Goal: Task Accomplishment & Management: Complete application form

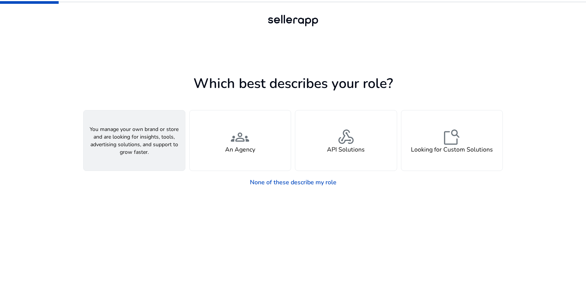
click at [114, 144] on div "person A Seller" at bounding box center [134, 141] width 101 height 60
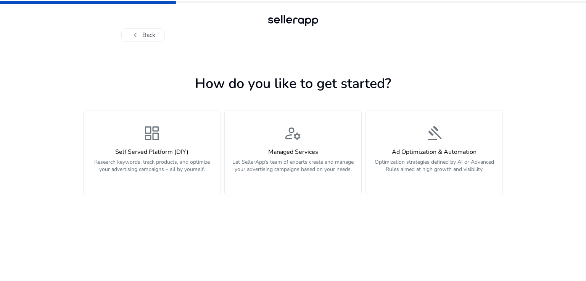
drag, startPoint x: 56, startPoint y: 115, endPoint x: 510, endPoint y: 183, distance: 458.6
click at [510, 183] on div "chevron_left Back How do you like to get started? dashboard Self Served Platfor…" at bounding box center [293, 140] width 586 height 281
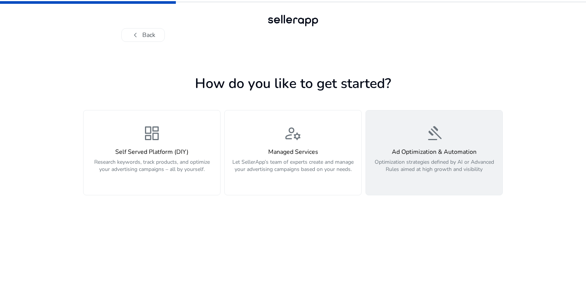
drag, startPoint x: 249, startPoint y: 8, endPoint x: 499, endPoint y: 182, distance: 304.1
click at [499, 182] on div "chevron_left Back How do you like to get started? dashboard Self Served Platfor…" at bounding box center [293, 140] width 586 height 281
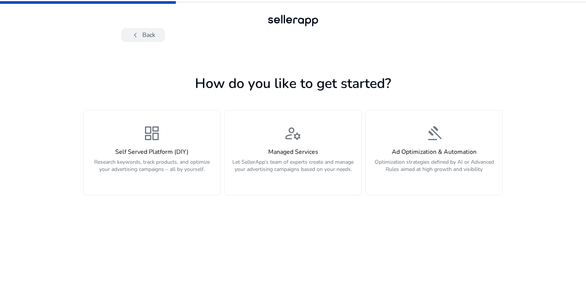
click at [135, 33] on span "chevron_left" at bounding box center [135, 35] width 9 height 9
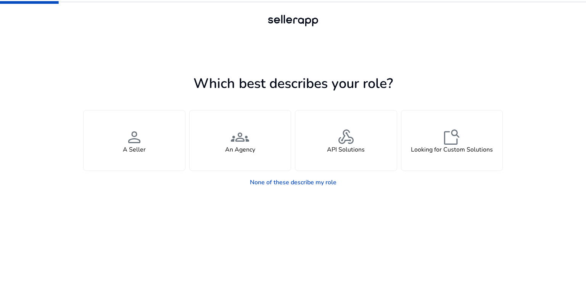
click at [464, 77] on h1 "Which best describes your role?" at bounding box center [293, 84] width 420 height 16
drag, startPoint x: 262, startPoint y: 11, endPoint x: 487, endPoint y: 172, distance: 276.6
click at [487, 173] on div "Which best describes your role? You manage your own brand or store and are look…" at bounding box center [293, 140] width 586 height 281
copy div "Which best describes your role? You manage your own brand or store and are look…"
click at [172, 199] on app-seller-type "Which best describes your role? You manage your own brand or store and are look…" at bounding box center [293, 176] width 420 height 209
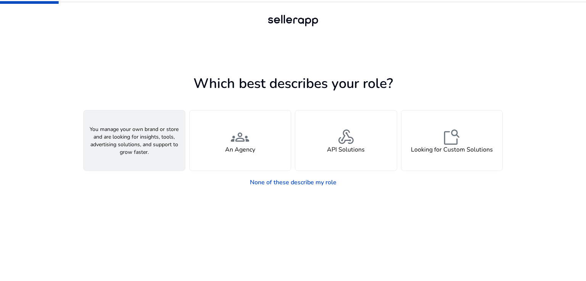
click at [138, 147] on h4 "A Seller" at bounding box center [134, 149] width 23 height 7
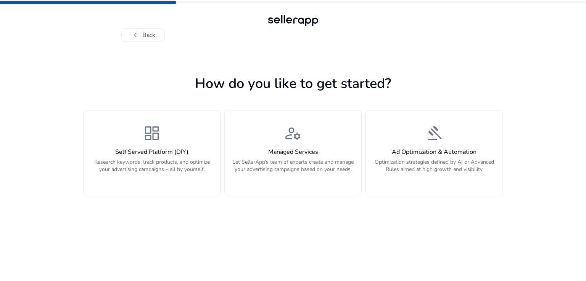
drag, startPoint x: 189, startPoint y: 75, endPoint x: 505, endPoint y: 175, distance: 331.8
click at [505, 175] on div "chevron_left Back How do you like to get started? dashboard Self Served Platfor…" at bounding box center [293, 140] width 586 height 281
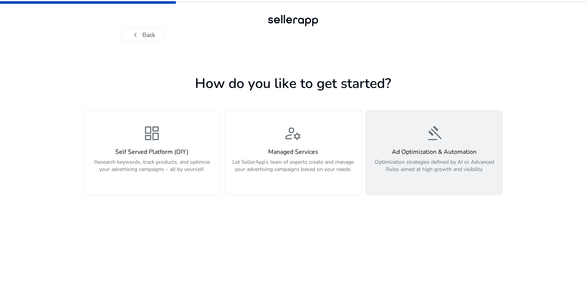
copy div "How do you like to get started? dashboard Self Served Platform (DIY) Research k…"
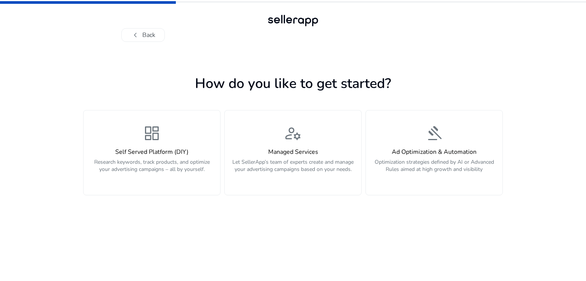
click at [81, 68] on div "chevron_left Back How do you like to get started? dashboard Self Served Platfor…" at bounding box center [293, 140] width 586 height 281
click at [136, 80] on h1 "How do you like to get started?" at bounding box center [293, 84] width 420 height 16
click at [155, 79] on h1 "How do you like to get started?" at bounding box center [293, 84] width 420 height 16
click at [109, 68] on div "How do you like to get started? dashboard Self Served Platform (DIY) Research k…" at bounding box center [293, 162] width 420 height 240
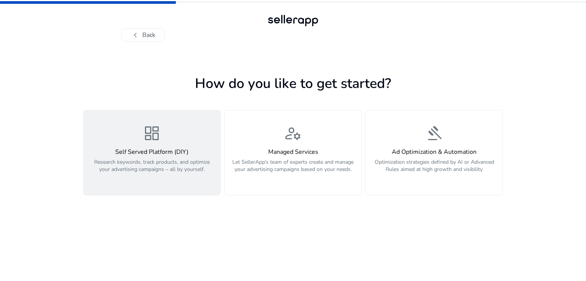
click at [149, 163] on p "Research keywords, track products, and optimize your advertising campaigns – al…" at bounding box center [151, 170] width 127 height 23
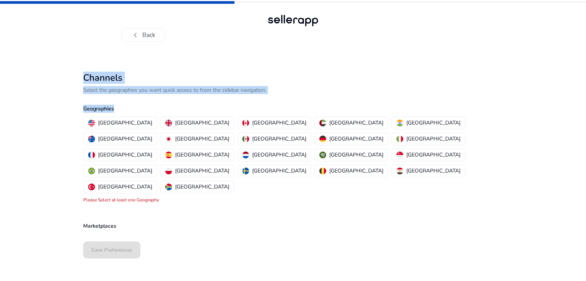
drag, startPoint x: 71, startPoint y: 65, endPoint x: 286, endPoint y: 104, distance: 218.3
click at [286, 104] on div "chevron_left Back Channels Select the geographies you want quick access to from…" at bounding box center [293, 140] width 586 height 281
copy div "Channels Select the geographies you want quick access to from the sidebar navig…"
click at [43, 105] on div "chevron_left Back Channels Select the geographies you want quick access to from…" at bounding box center [293, 140] width 586 height 281
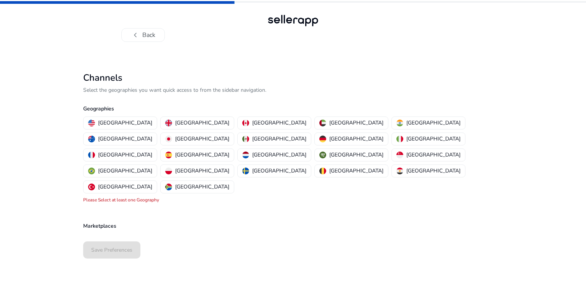
click at [230, 204] on div "Marketplaces" at bounding box center [293, 218] width 420 height 28
click at [101, 123] on p "[GEOGRAPHIC_DATA]" at bounding box center [125, 123] width 54 height 8
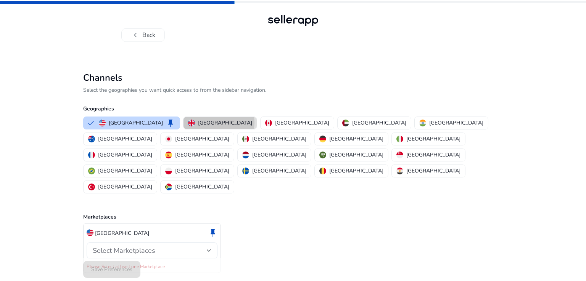
click at [198, 123] on p "[GEOGRAPHIC_DATA]" at bounding box center [225, 123] width 54 height 8
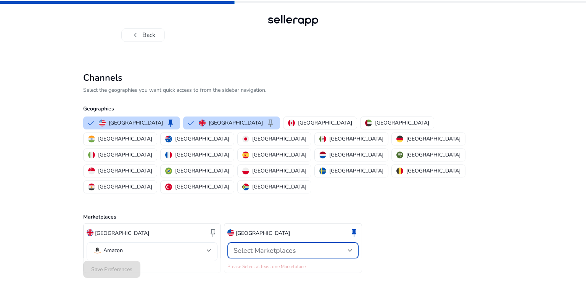
click at [351, 249] on div at bounding box center [350, 250] width 5 height 3
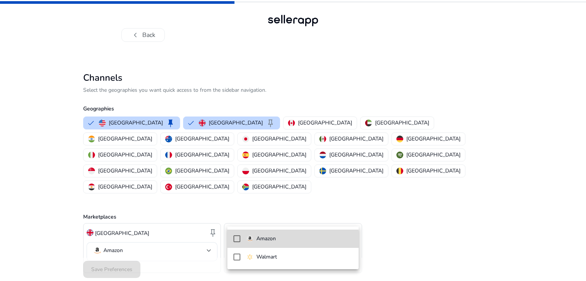
click at [262, 240] on p "Amazon" at bounding box center [265, 239] width 19 height 8
click at [238, 239] on mat-pseudo-checkbox at bounding box center [236, 239] width 7 height 7
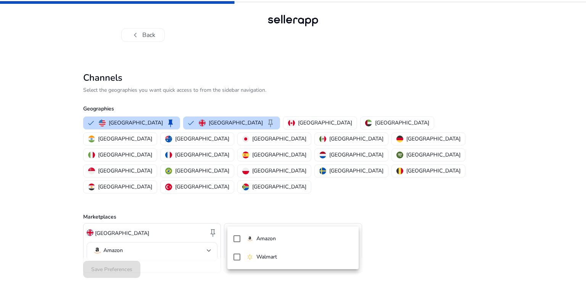
drag, startPoint x: 78, startPoint y: 183, endPoint x: 148, endPoint y: 226, distance: 82.2
click at [148, 226] on div at bounding box center [293, 140] width 586 height 281
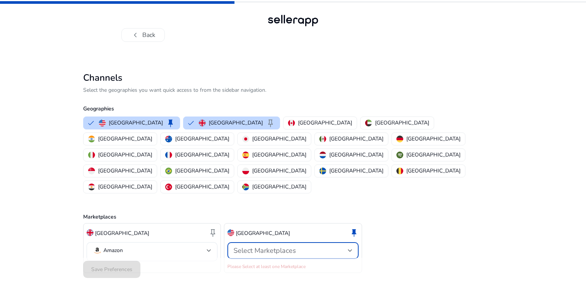
click at [351, 249] on div at bounding box center [350, 250] width 5 height 3
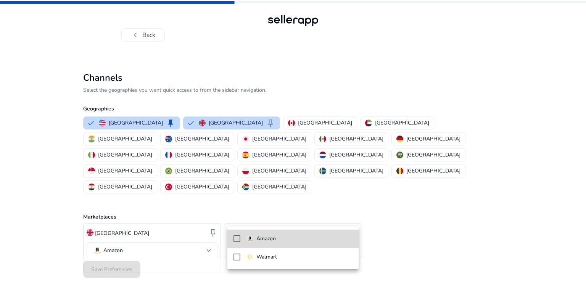
click at [235, 241] on mat-pseudo-checkbox at bounding box center [236, 239] width 7 height 7
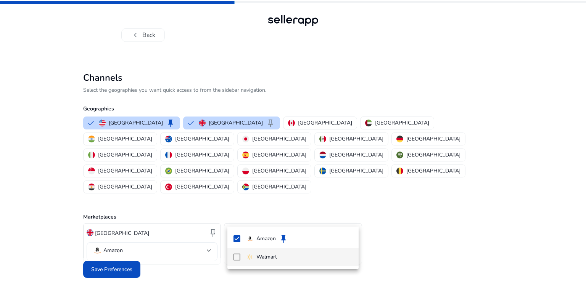
click at [234, 256] on mat-pseudo-checkbox at bounding box center [236, 257] width 7 height 7
click at [407, 191] on div at bounding box center [293, 140] width 586 height 281
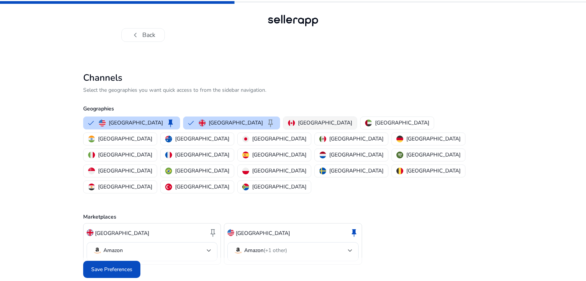
click at [298, 123] on p "[GEOGRAPHIC_DATA]" at bounding box center [325, 123] width 54 height 8
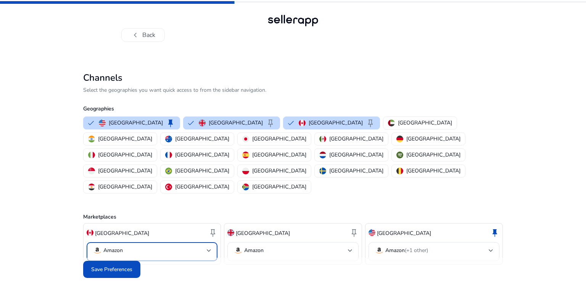
click at [207, 249] on div at bounding box center [209, 250] width 5 height 3
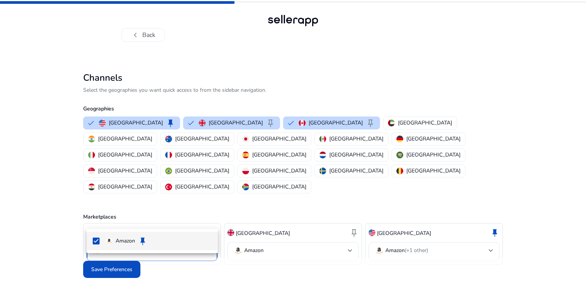
click at [207, 220] on div at bounding box center [293, 140] width 586 height 281
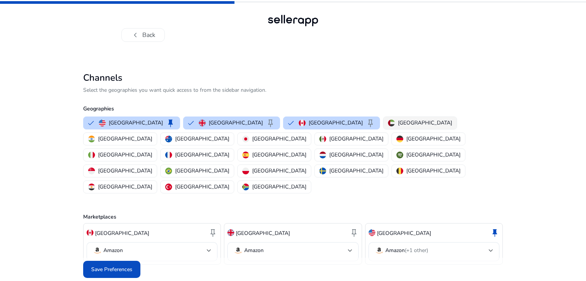
click at [398, 124] on p "[GEOGRAPHIC_DATA]" at bounding box center [425, 123] width 54 height 8
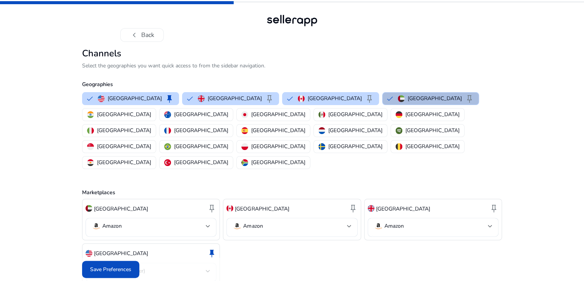
scroll to position [25, 0]
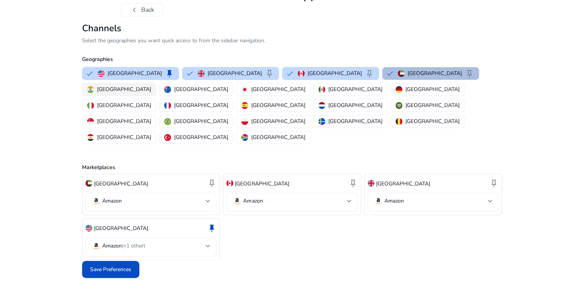
click at [151, 93] on p "[GEOGRAPHIC_DATA]" at bounding box center [124, 89] width 54 height 8
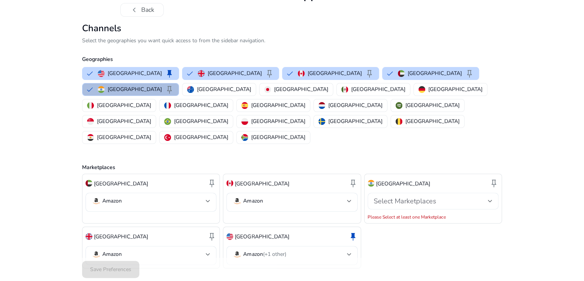
click at [490, 200] on div at bounding box center [489, 201] width 5 height 3
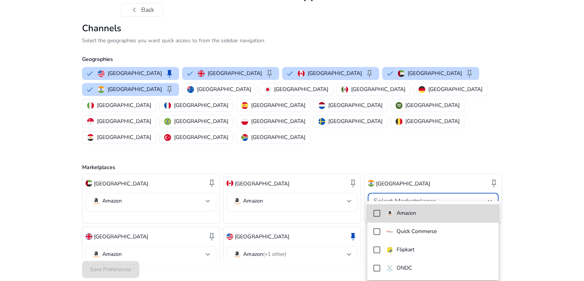
click at [400, 214] on p "Amazon" at bounding box center [405, 213] width 19 height 8
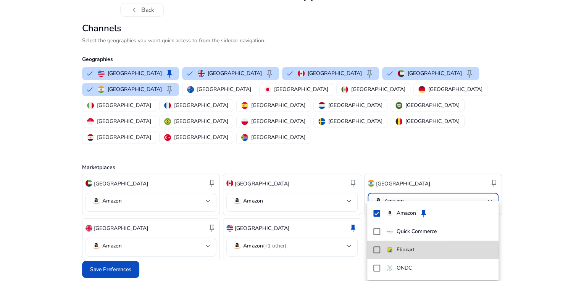
click at [376, 251] on mat-pseudo-checkbox at bounding box center [376, 250] width 7 height 7
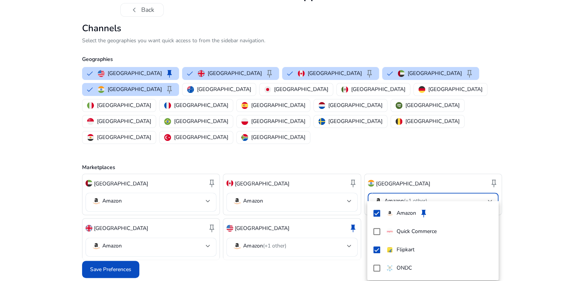
click at [489, 192] on div at bounding box center [292, 140] width 584 height 281
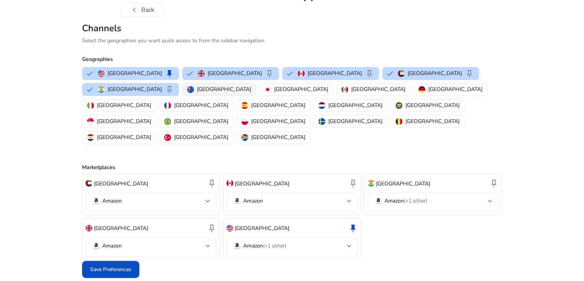
click at [197, 93] on p "[GEOGRAPHIC_DATA]" at bounding box center [224, 89] width 54 height 8
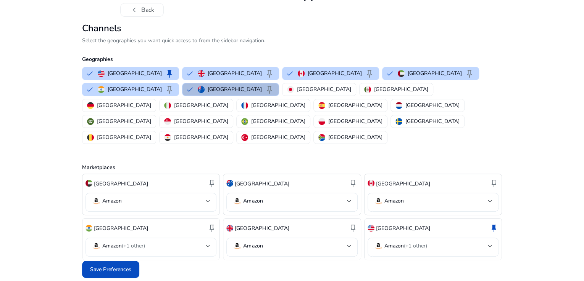
click at [207, 245] on div at bounding box center [208, 246] width 5 height 3
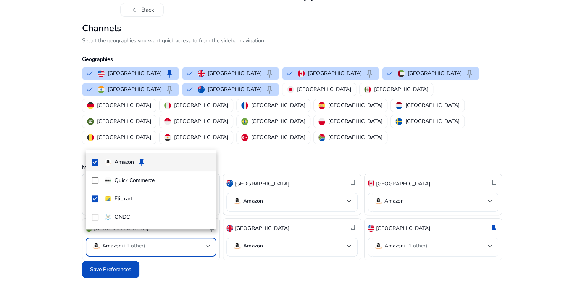
click at [56, 220] on div at bounding box center [292, 140] width 584 height 281
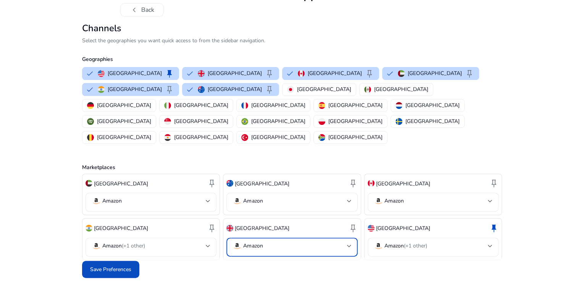
click at [347, 245] on div at bounding box center [349, 246] width 5 height 3
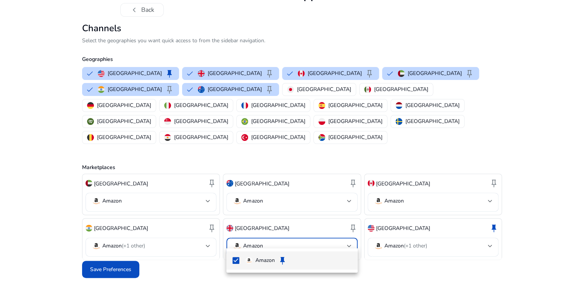
click at [349, 238] on div at bounding box center [292, 140] width 584 height 281
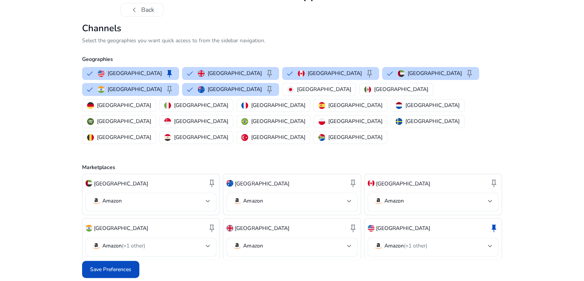
click at [491, 245] on div at bounding box center [489, 246] width 5 height 3
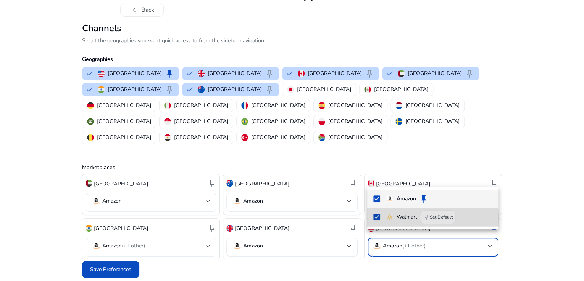
click at [375, 219] on mat-pseudo-checkbox at bounding box center [376, 217] width 7 height 7
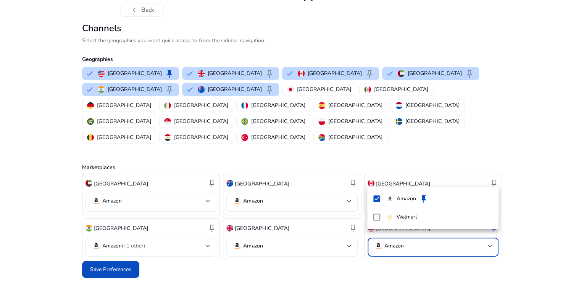
click at [433, 256] on div at bounding box center [292, 140] width 584 height 281
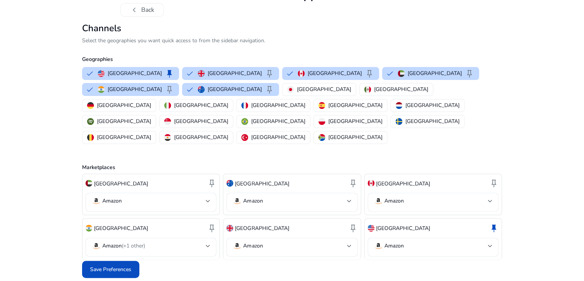
click at [489, 200] on div at bounding box center [489, 201] width 5 height 3
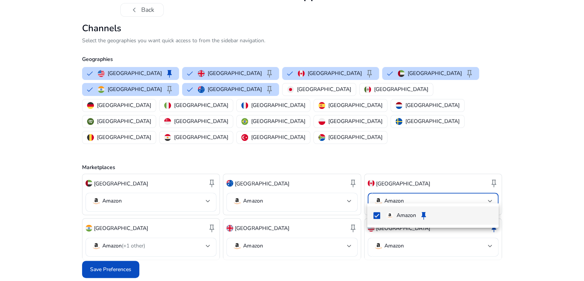
click at [489, 194] on div at bounding box center [292, 140] width 584 height 281
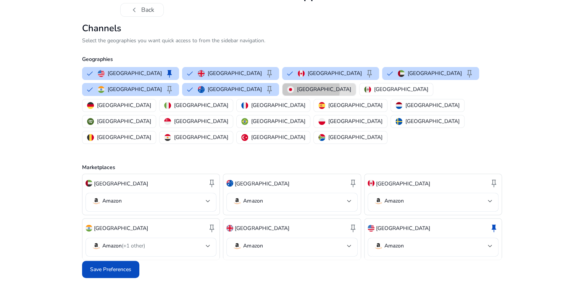
click at [282, 96] on button "[GEOGRAPHIC_DATA]" at bounding box center [318, 90] width 73 height 12
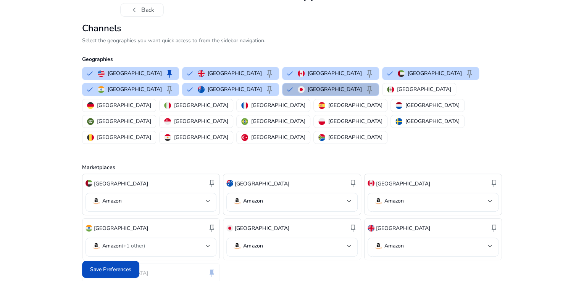
click at [347, 245] on div at bounding box center [349, 246] width 5 height 3
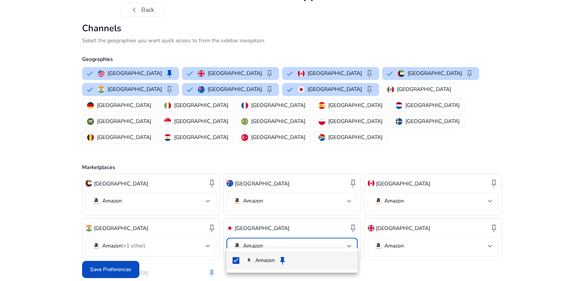
click at [351, 240] on div at bounding box center [292, 140] width 584 height 281
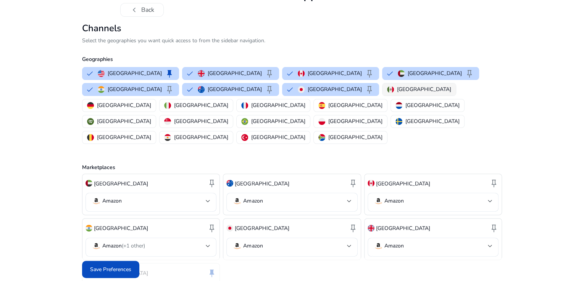
click at [397, 93] on p "[GEOGRAPHIC_DATA]" at bounding box center [424, 89] width 54 height 8
click at [489, 245] on div at bounding box center [489, 246] width 5 height 3
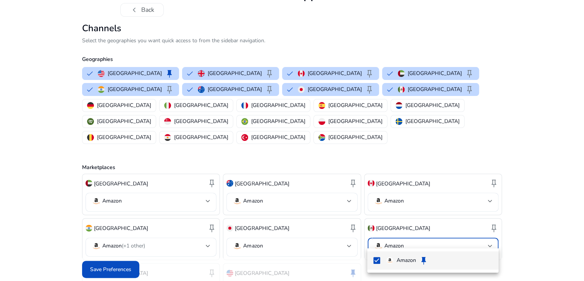
click at [489, 238] on div at bounding box center [292, 140] width 584 height 281
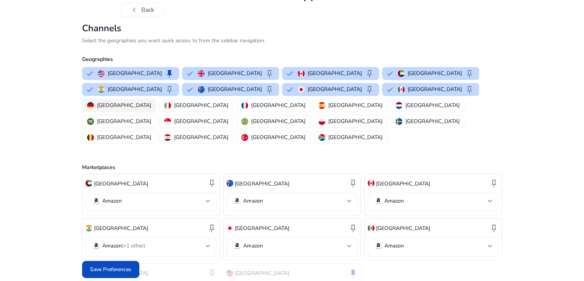
click at [151, 109] on p "[GEOGRAPHIC_DATA]" at bounding box center [124, 105] width 54 height 8
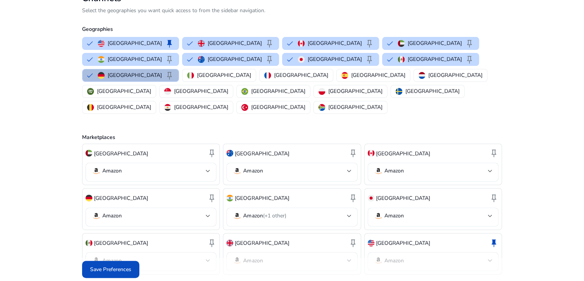
scroll to position [70, 0]
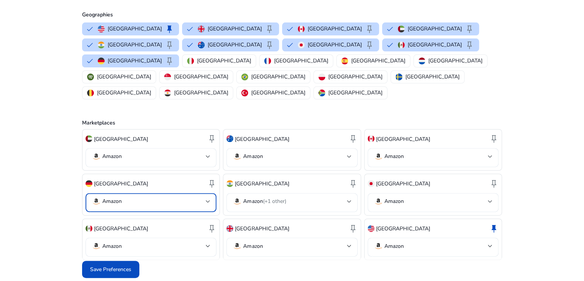
click at [207, 197] on div at bounding box center [208, 201] width 5 height 9
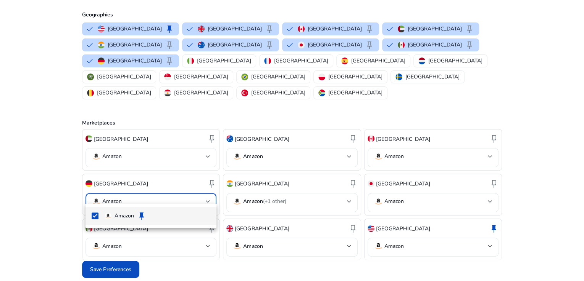
click at [207, 195] on div at bounding box center [292, 140] width 584 height 281
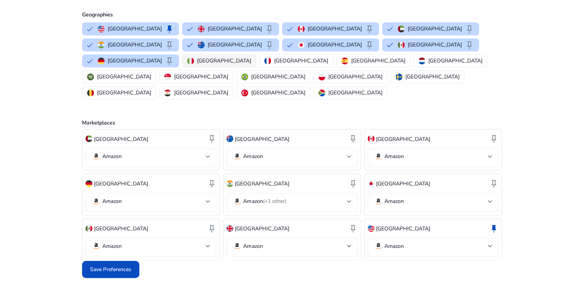
click at [194, 64] on img "button" at bounding box center [190, 61] width 7 height 7
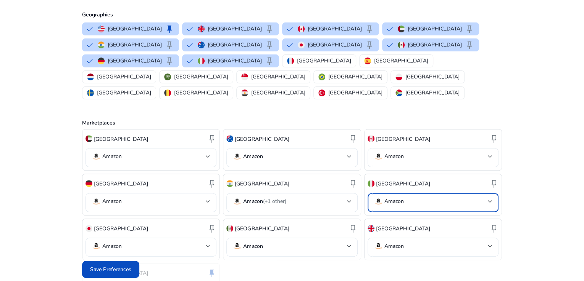
click at [486, 206] on mat-select-trigger "Amazon" at bounding box center [430, 201] width 114 height 9
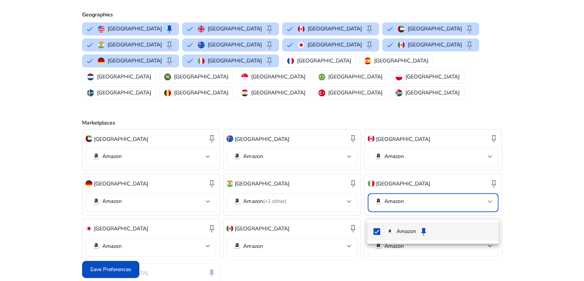
click at [486, 211] on div at bounding box center [292, 140] width 584 height 281
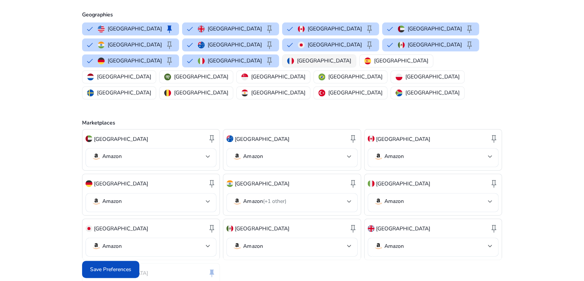
click at [351, 65] on p "[GEOGRAPHIC_DATA]" at bounding box center [324, 61] width 54 height 8
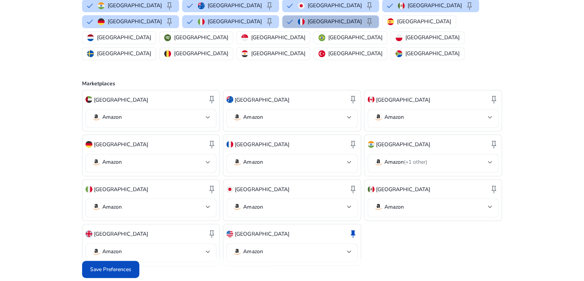
scroll to position [130, 0]
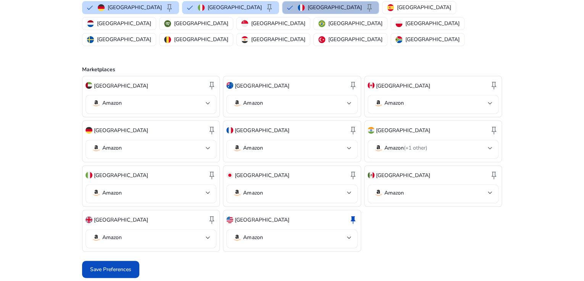
click at [348, 150] on div at bounding box center [349, 148] width 5 height 3
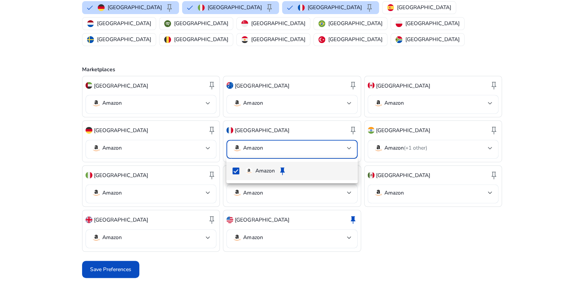
click at [348, 150] on div at bounding box center [292, 140] width 584 height 281
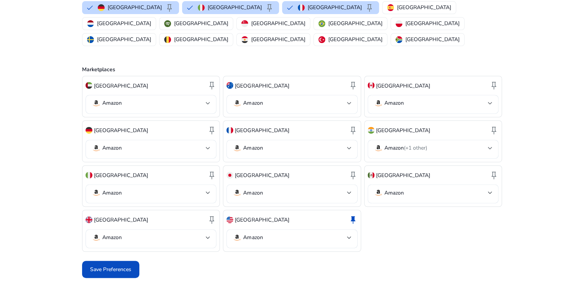
drag, startPoint x: 470, startPoint y: 9, endPoint x: 471, endPoint y: 15, distance: 6.1
click at [451, 10] on p "[GEOGRAPHIC_DATA]" at bounding box center [424, 7] width 54 height 8
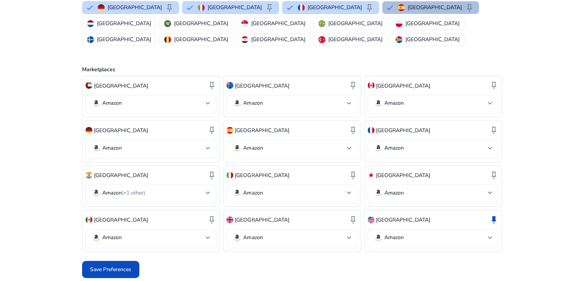
click at [343, 147] on mat-select-trigger "Amazon" at bounding box center [289, 148] width 114 height 9
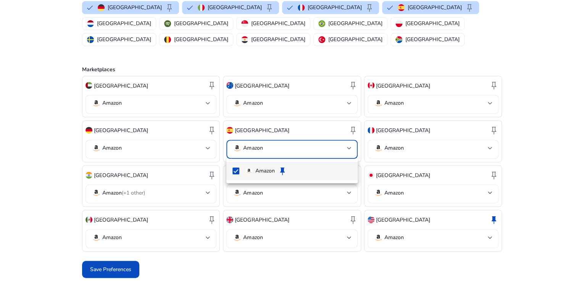
click at [343, 147] on div at bounding box center [292, 140] width 584 height 281
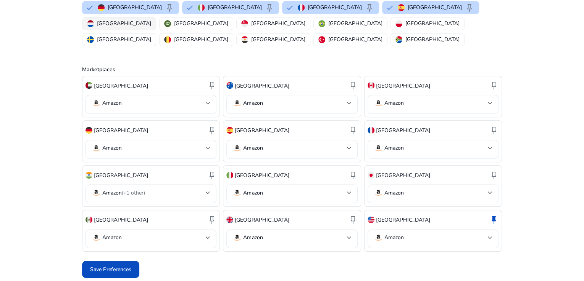
click at [151, 27] on p "[GEOGRAPHIC_DATA]" at bounding box center [124, 23] width 54 height 8
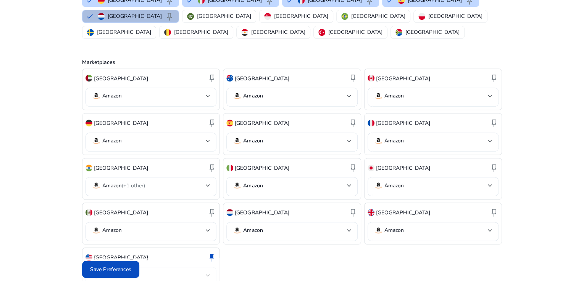
click at [347, 232] on div at bounding box center [349, 230] width 5 height 3
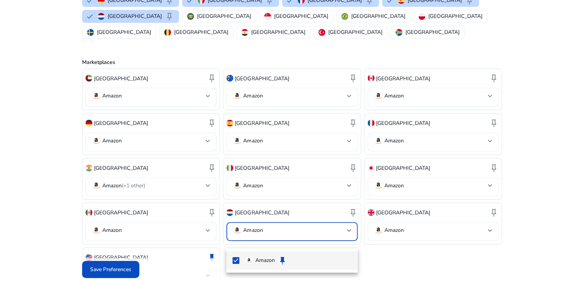
click at [347, 238] on div at bounding box center [292, 140] width 584 height 281
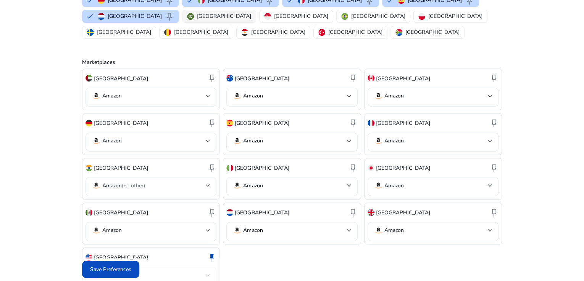
click at [251, 20] on p "[GEOGRAPHIC_DATA]" at bounding box center [224, 16] width 54 height 8
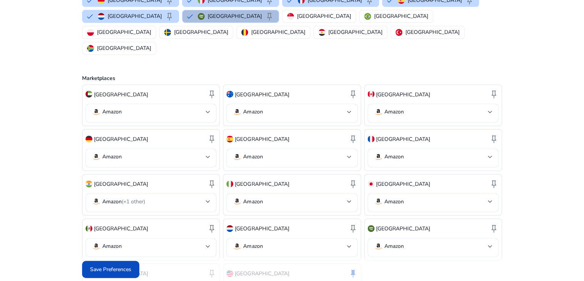
click at [490, 245] on div at bounding box center [489, 246] width 5 height 3
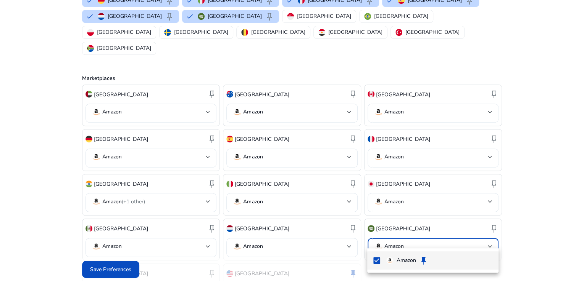
click at [490, 238] on div at bounding box center [292, 140] width 584 height 281
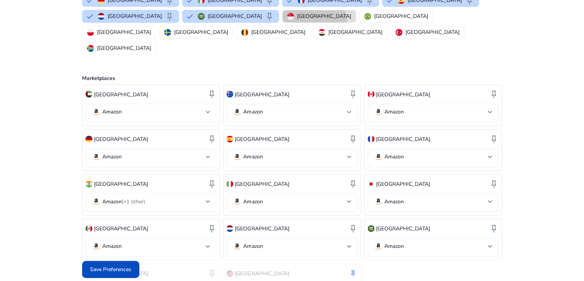
click at [324, 23] on button "[GEOGRAPHIC_DATA]" at bounding box center [318, 16] width 73 height 12
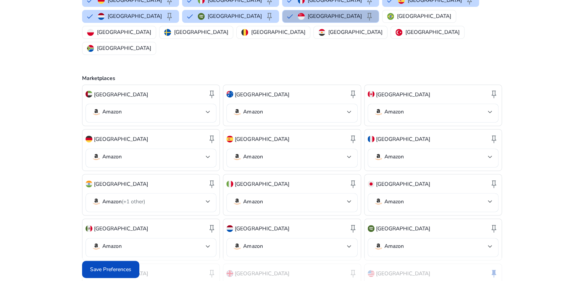
scroll to position [175, 0]
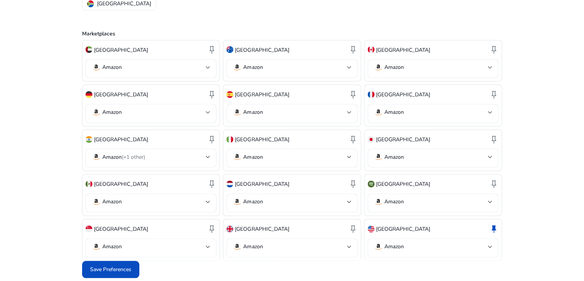
click at [207, 246] on div at bounding box center [208, 247] width 5 height 3
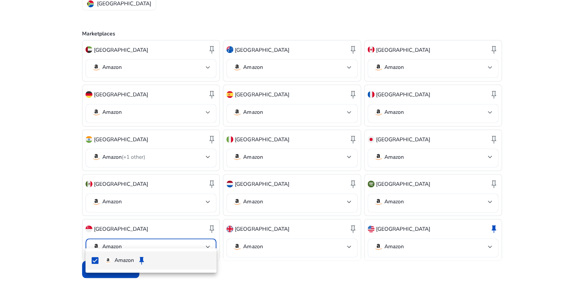
click at [208, 239] on div at bounding box center [292, 140] width 584 height 281
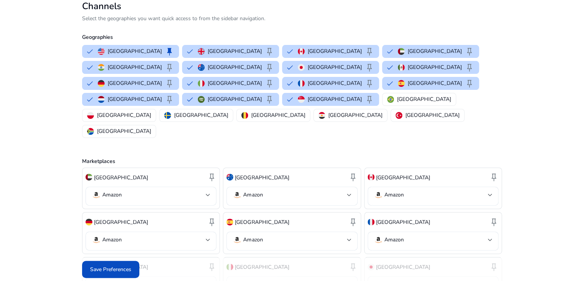
scroll to position [23, 0]
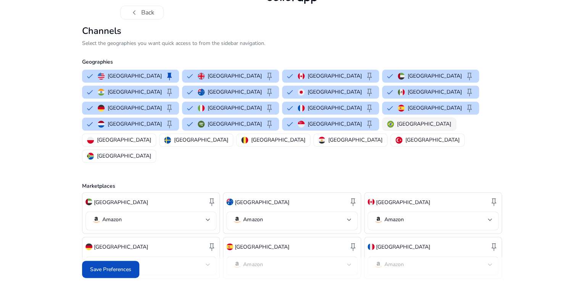
click at [397, 128] on p "[GEOGRAPHIC_DATA]" at bounding box center [424, 124] width 54 height 8
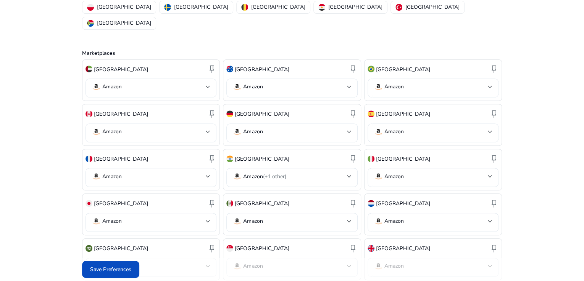
scroll to position [143, 0]
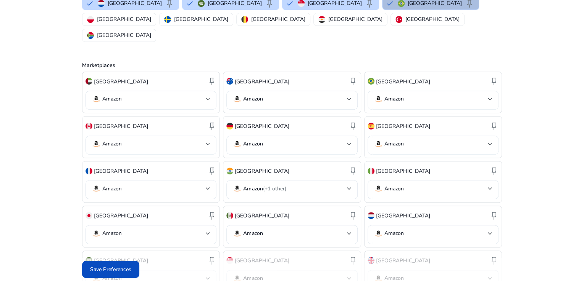
click at [489, 98] on div at bounding box center [489, 99] width 5 height 3
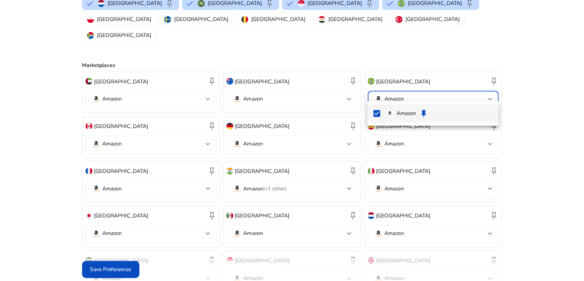
click at [488, 91] on div at bounding box center [292, 140] width 584 height 281
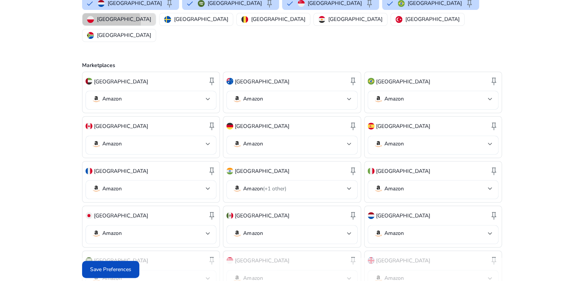
click at [151, 15] on p "[GEOGRAPHIC_DATA]" at bounding box center [124, 19] width 54 height 8
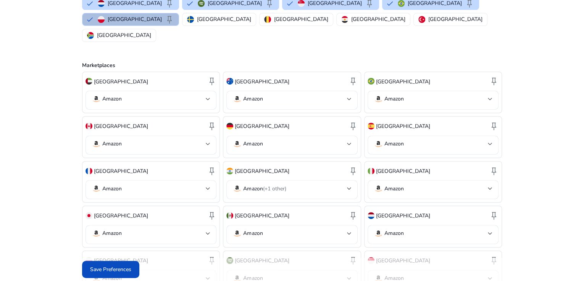
click at [183, 254] on div "Poland keep" at bounding box center [150, 260] width 131 height 13
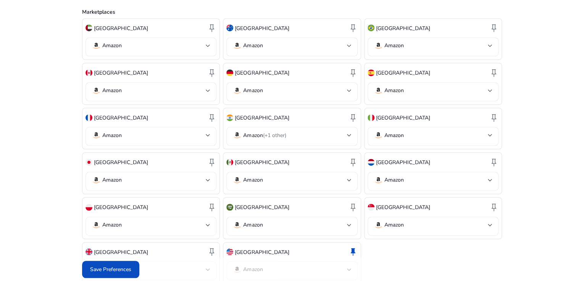
scroll to position [220, 0]
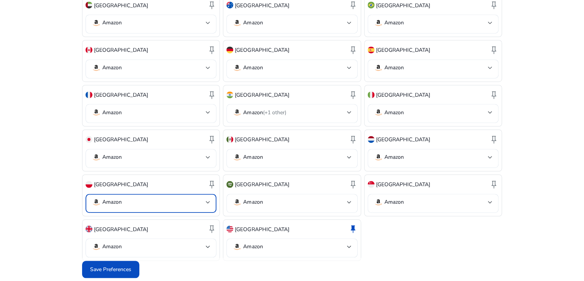
click at [190, 198] on mat-select-trigger "Amazon" at bounding box center [149, 202] width 114 height 9
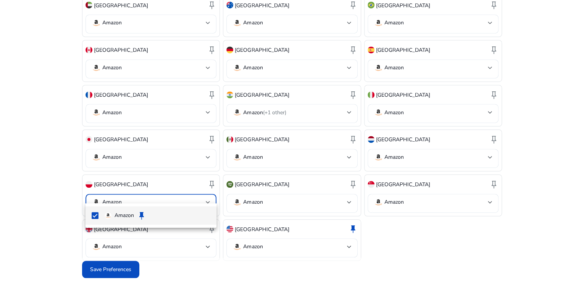
click at [190, 193] on div at bounding box center [292, 140] width 584 height 281
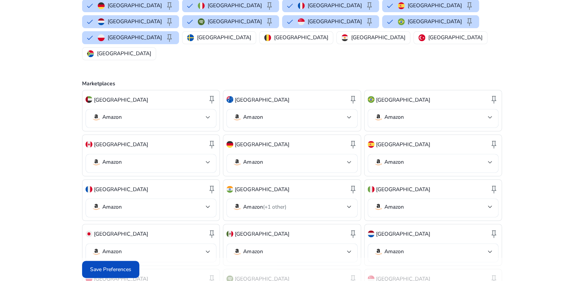
scroll to position [67, 0]
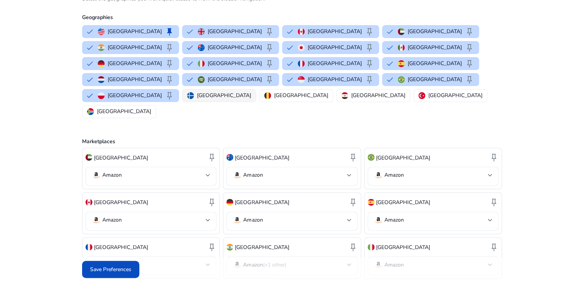
click at [197, 100] on p "[GEOGRAPHIC_DATA]" at bounding box center [224, 96] width 54 height 8
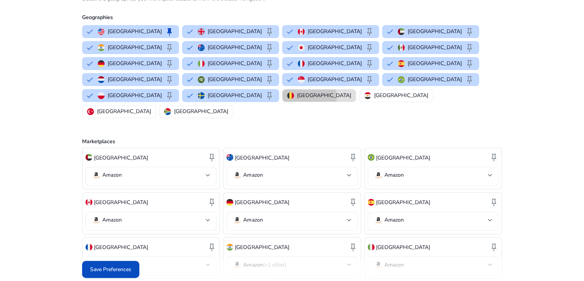
click at [297, 100] on p "[GEOGRAPHIC_DATA]" at bounding box center [324, 96] width 54 height 8
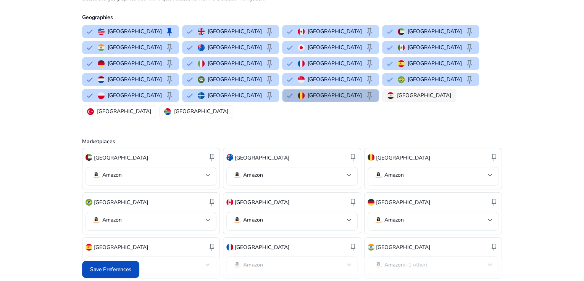
click at [397, 100] on p "[GEOGRAPHIC_DATA]" at bounding box center [424, 96] width 54 height 8
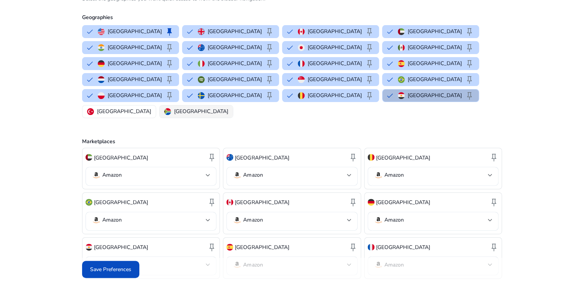
click at [228, 108] on p "[GEOGRAPHIC_DATA]" at bounding box center [201, 112] width 54 height 8
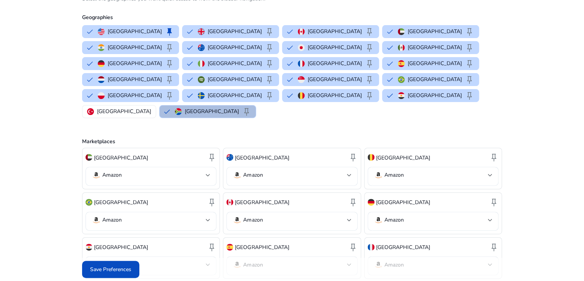
click at [239, 108] on p "[GEOGRAPHIC_DATA]" at bounding box center [212, 112] width 54 height 8
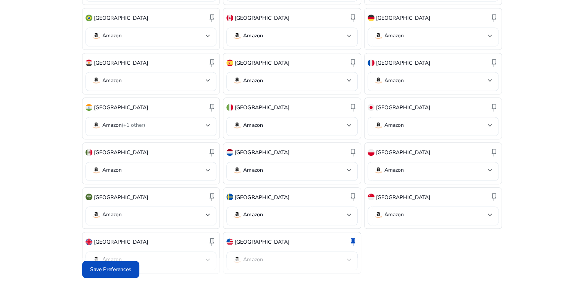
scroll to position [264, 0]
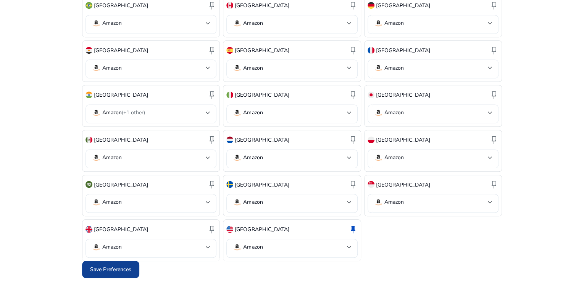
click at [127, 272] on span "Save Preferences" at bounding box center [110, 270] width 41 height 8
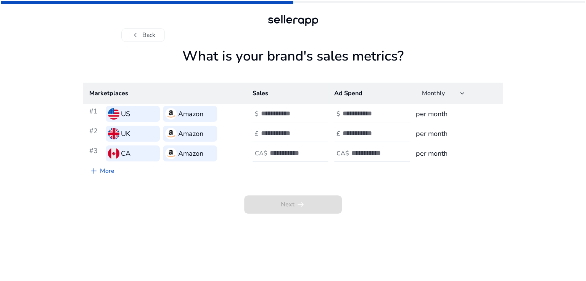
scroll to position [0, 0]
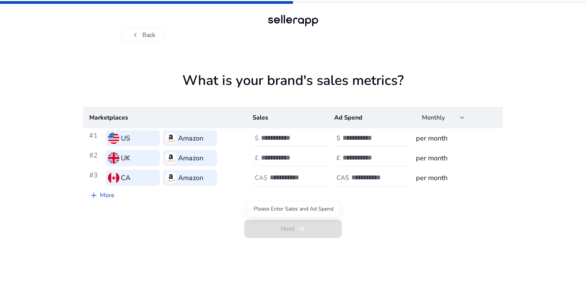
click at [267, 233] on span "Next arrow_right_alt" at bounding box center [293, 229] width 98 height 18
drag, startPoint x: 174, startPoint y: 77, endPoint x: 461, endPoint y: 85, distance: 286.5
click at [461, 85] on h1 "What is your brand's sales metrics?" at bounding box center [293, 89] width 420 height 35
copy h1 "What is your brand's sales metrics?"
